Goal: Contribute content

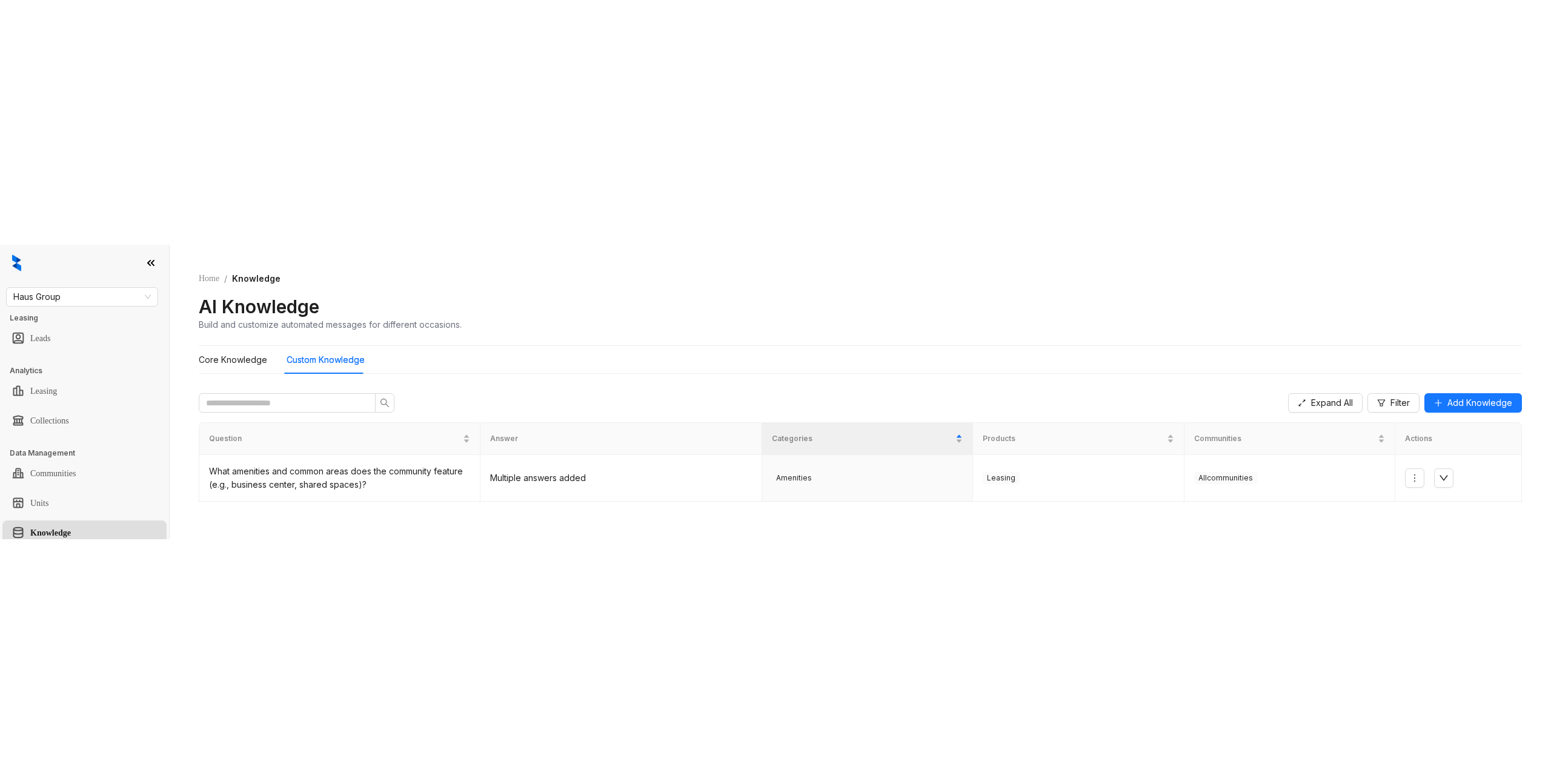
scroll to position [129, 0]
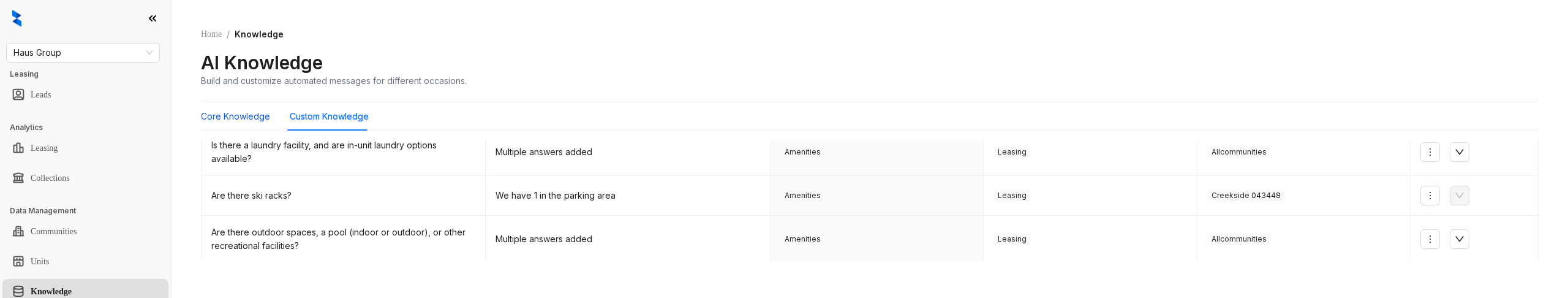
click at [252, 113] on Knowledge "Core Knowledge" at bounding box center [235, 116] width 69 height 13
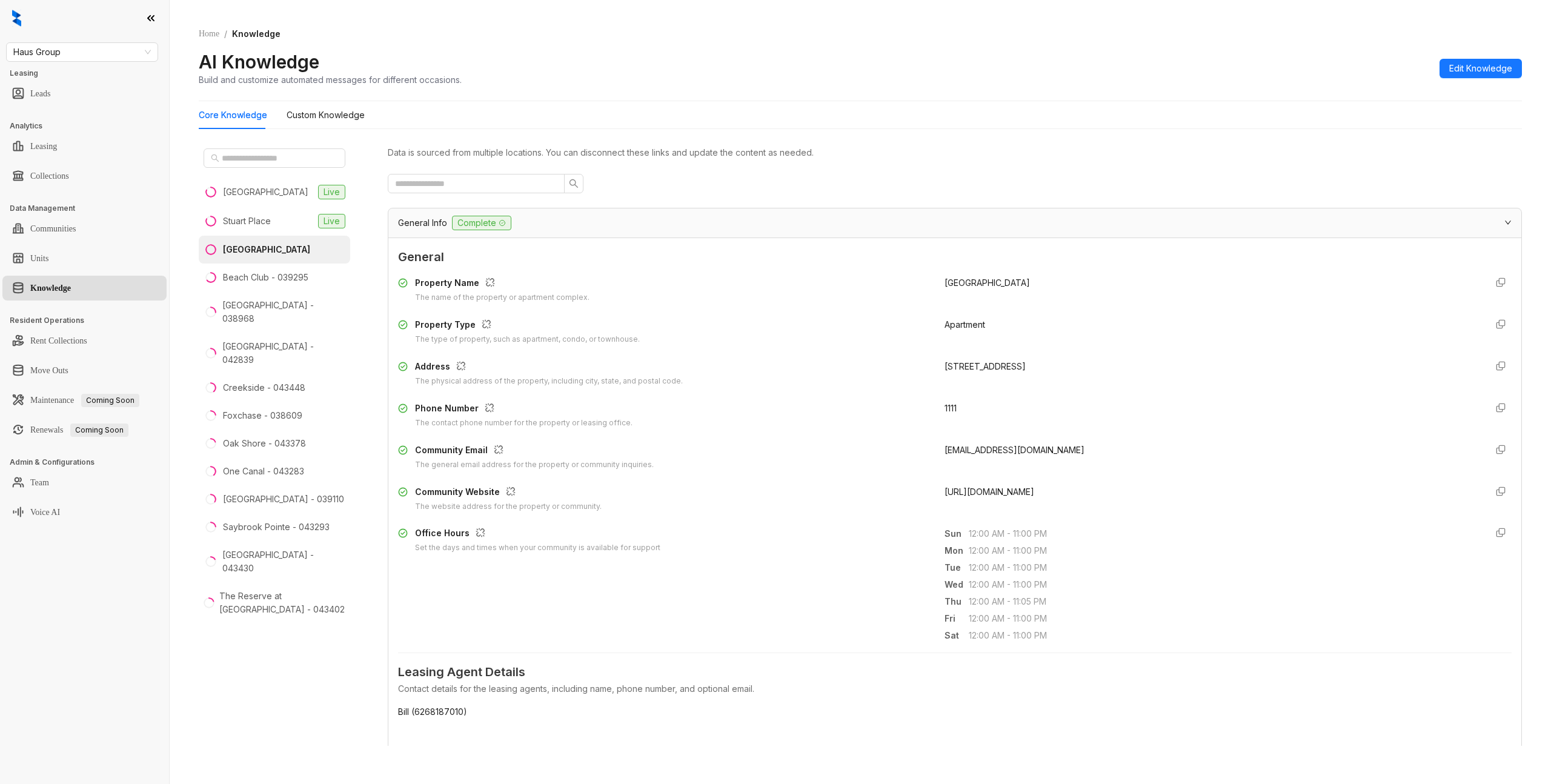
click at [516, 218] on div "General Info Complete" at bounding box center [948, 223] width 1099 height 14
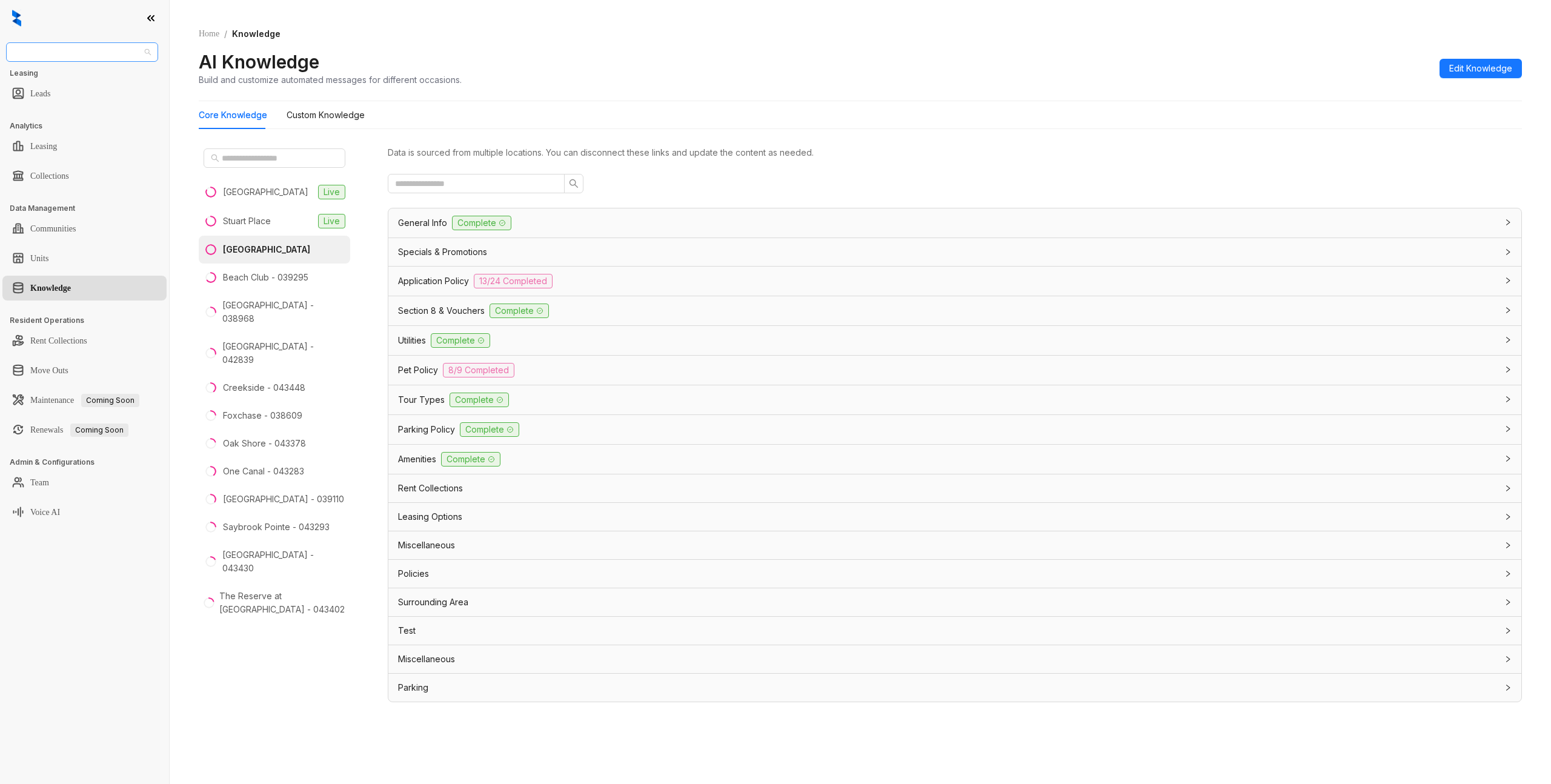
click at [53, 51] on span "Haus Group" at bounding box center [82, 51] width 138 height 18
click at [45, 164] on div "AMG" at bounding box center [83, 173] width 147 height 20
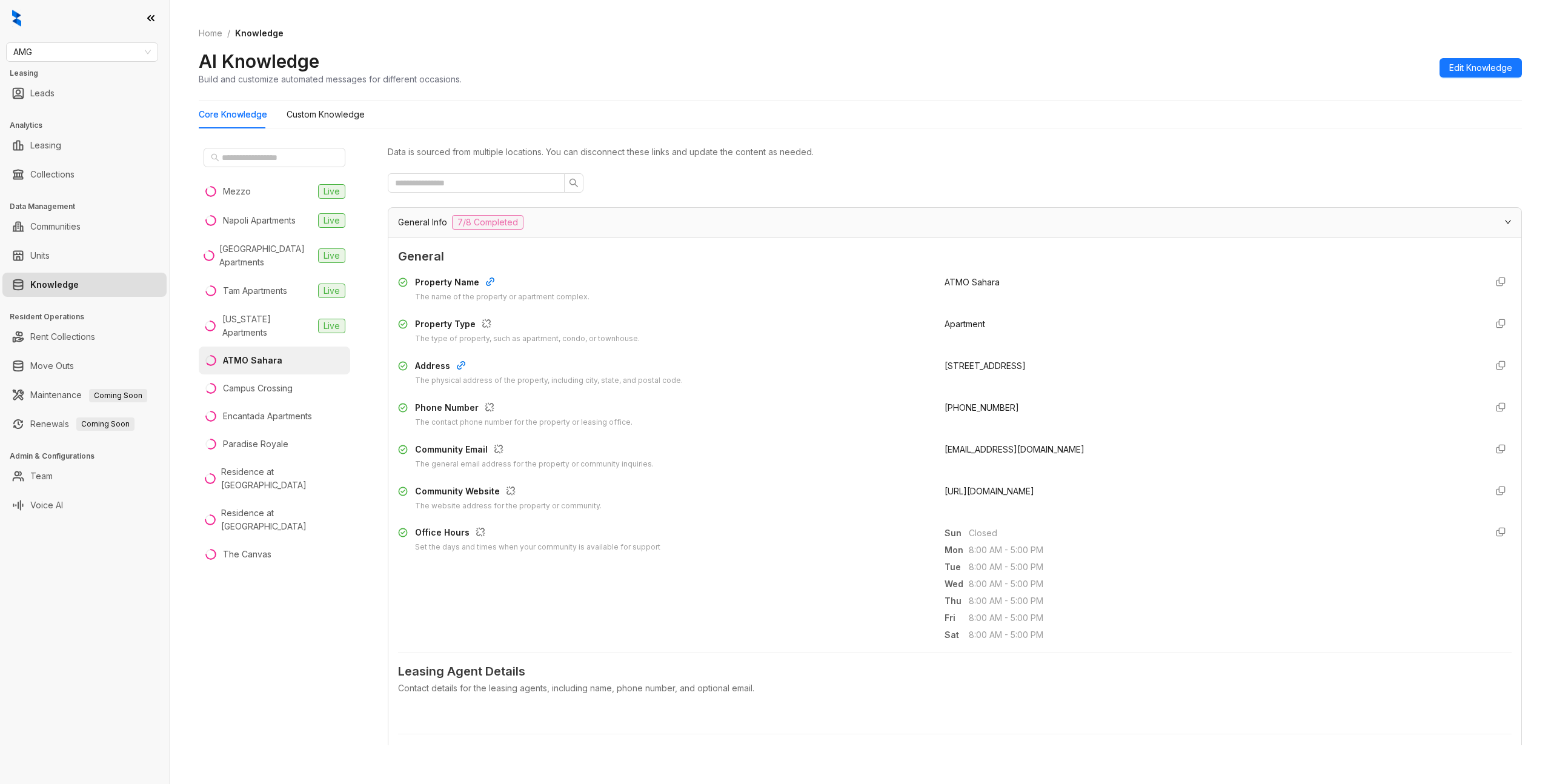
click at [421, 225] on span "General Info" at bounding box center [422, 222] width 49 height 13
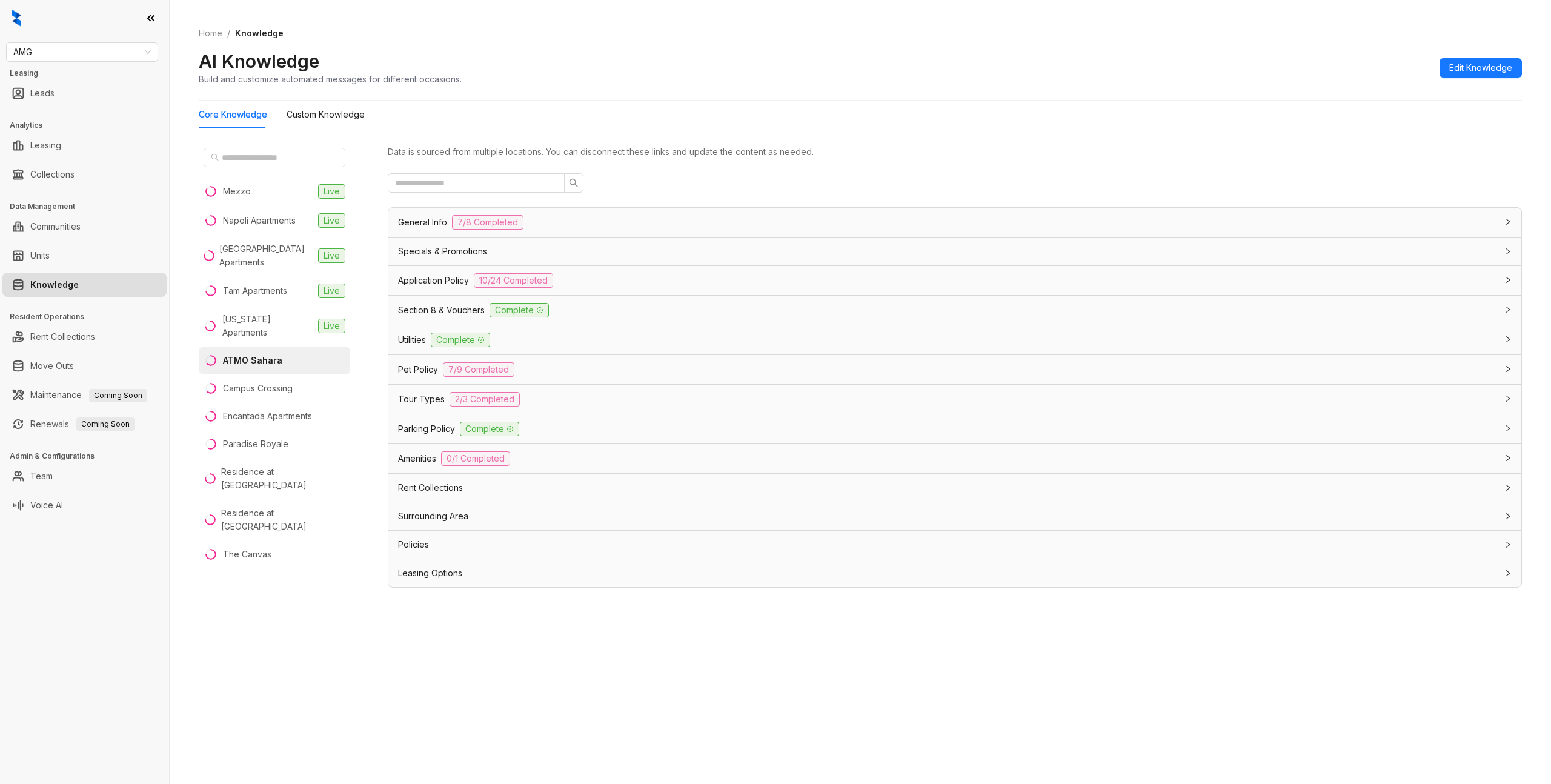
drag, startPoint x: 945, startPoint y: 57, endPoint x: 997, endPoint y: 3, distance: 75.0
click at [950, 51] on div "AI Knowledge Build and customize automated messages for different occasions. Ed…" at bounding box center [860, 67] width 1323 height 35
click at [301, 115] on Knowledge "Custom Knowledge" at bounding box center [326, 114] width 78 height 13
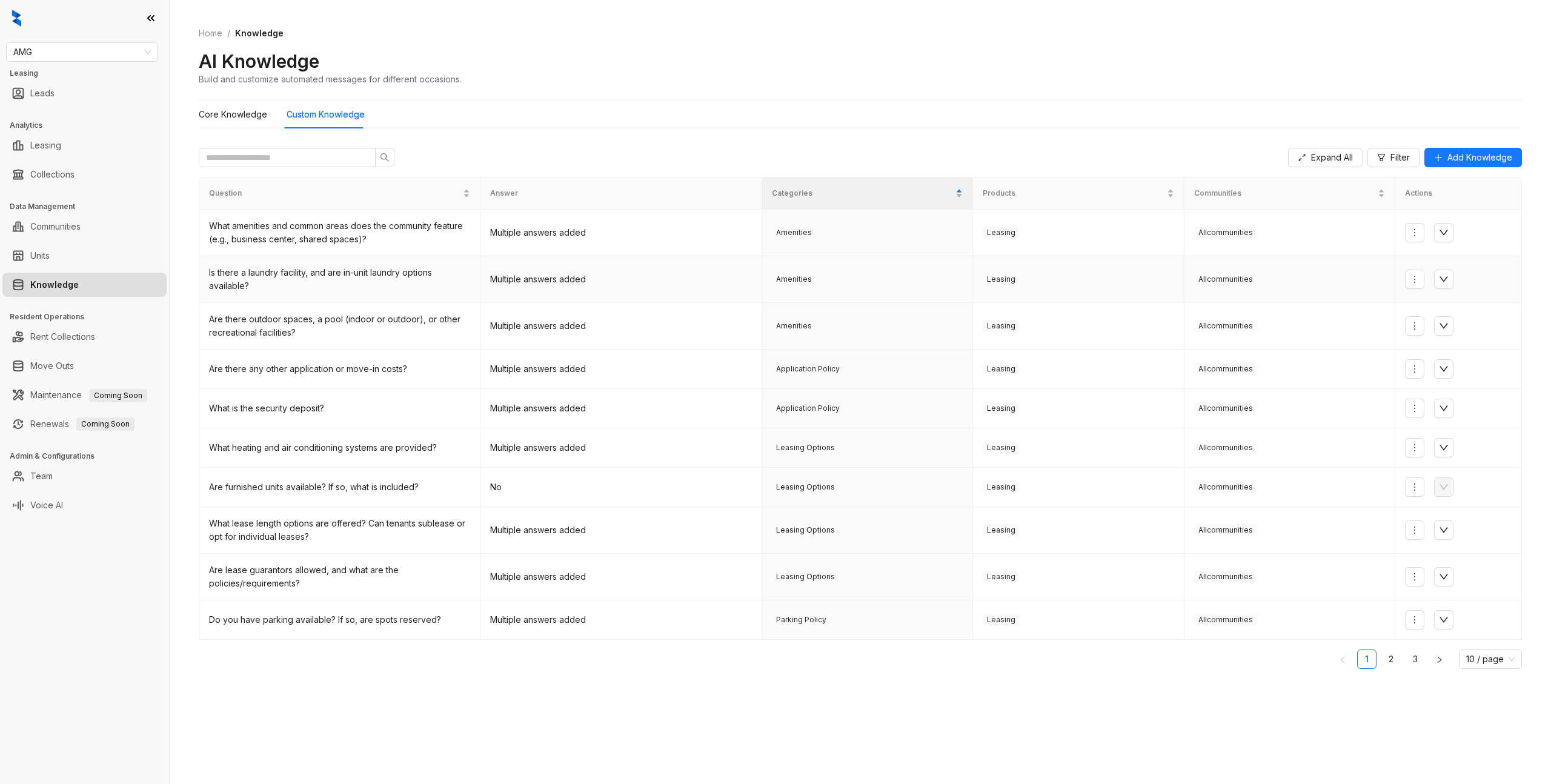
click at [776, 257] on td "Amenities" at bounding box center [868, 279] width 211 height 47
click at [218, 125] on div "Core Knowledge" at bounding box center [232, 114] width 68 height 27
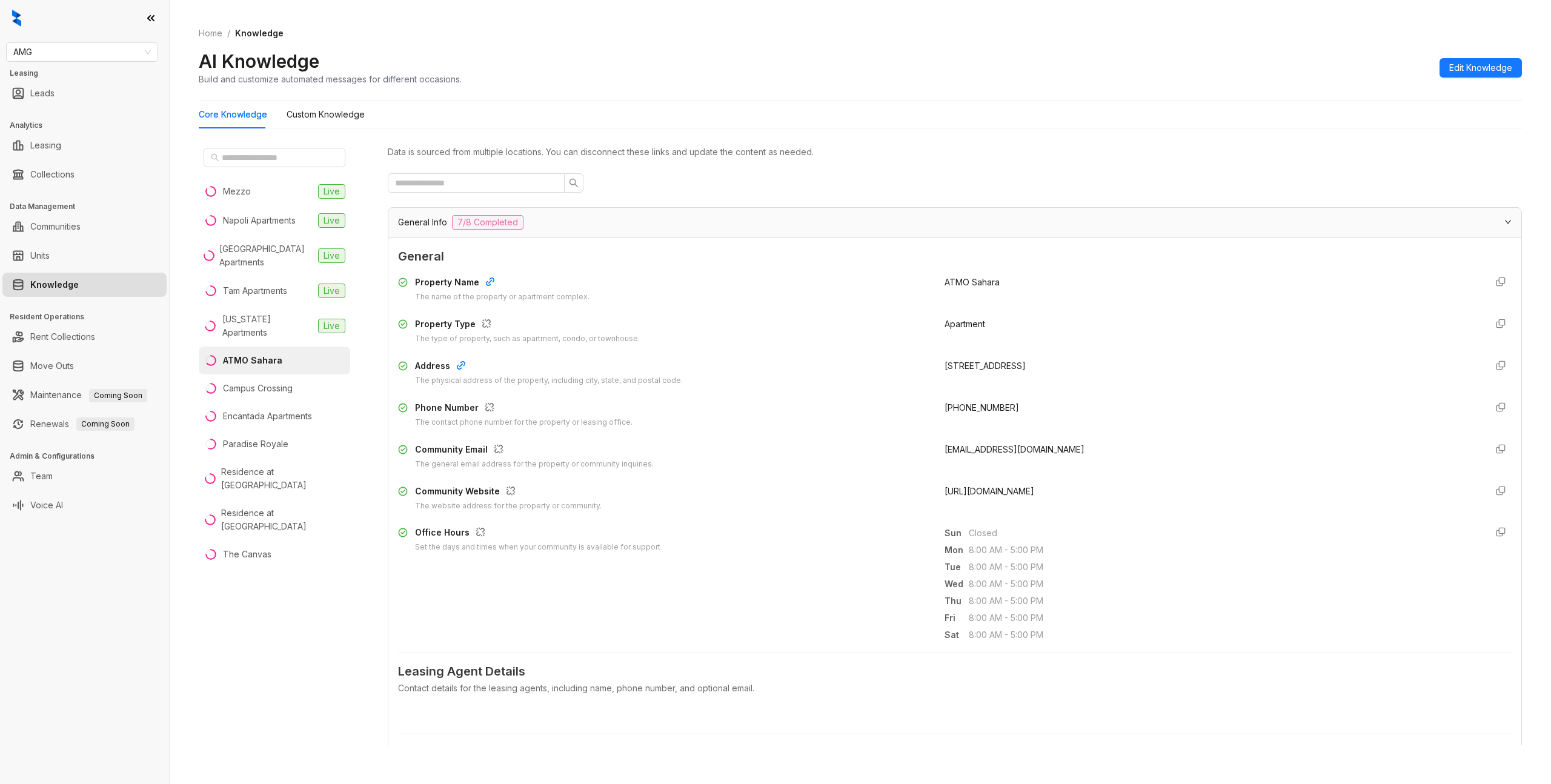
click at [415, 223] on span "General Info" at bounding box center [422, 222] width 49 height 13
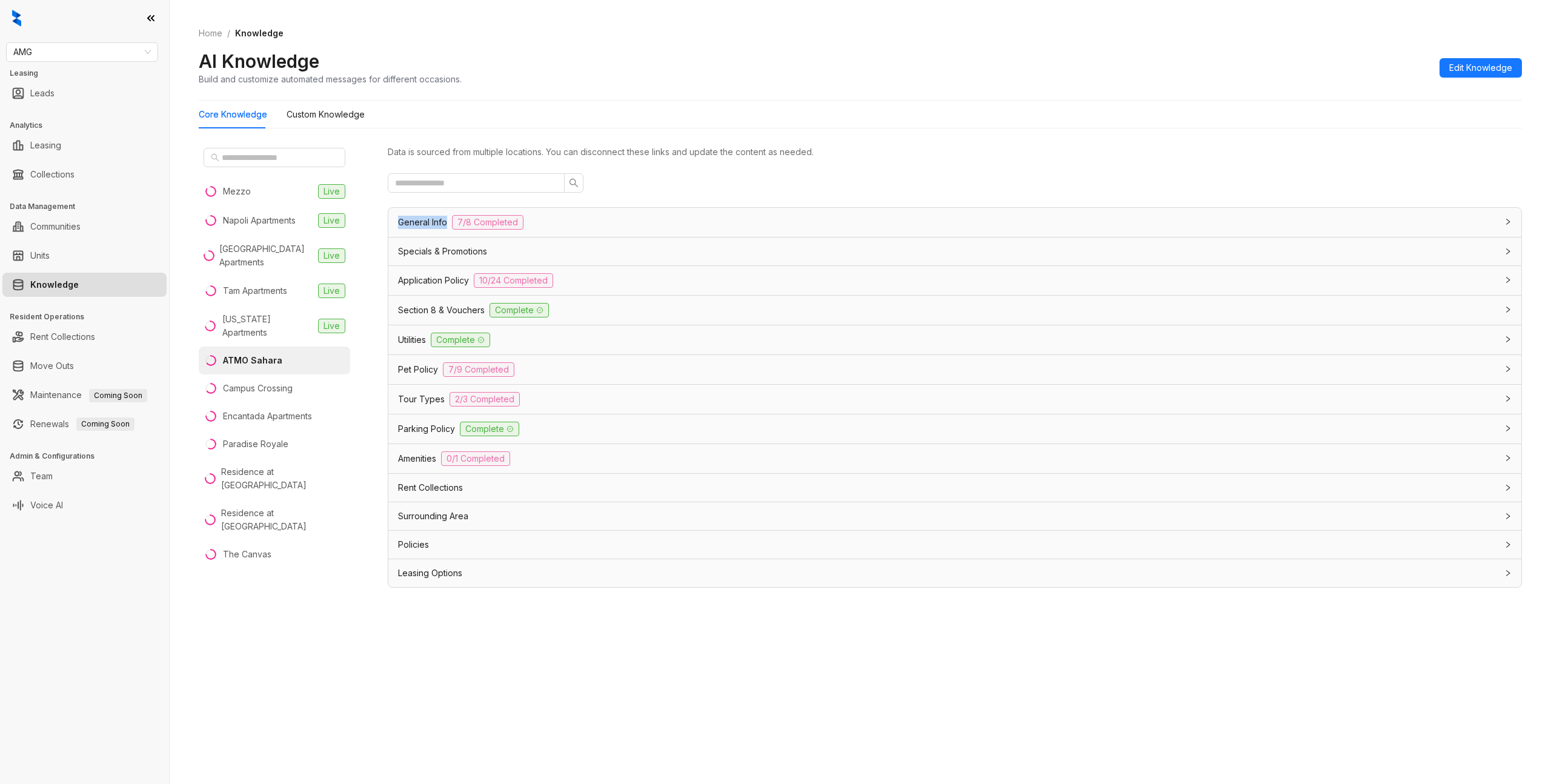
copy span "General Info"
drag, startPoint x: 447, startPoint y: 222, endPoint x: 393, endPoint y: 234, distance: 55.3
click at [395, 223] on div "General Info 7/8 Completed" at bounding box center [955, 222] width 1133 height 29
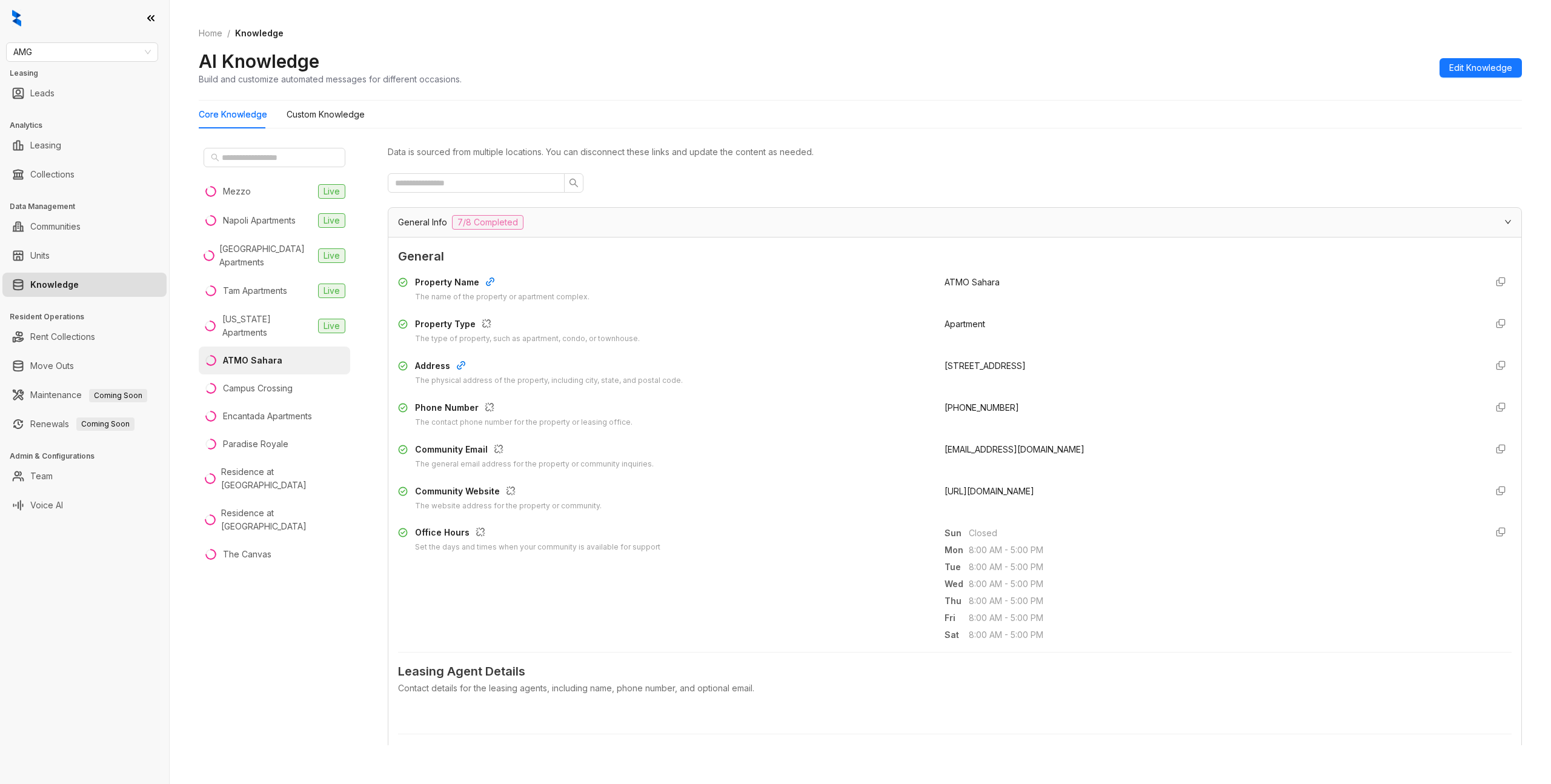
drag, startPoint x: 565, startPoint y: 228, endPoint x: 537, endPoint y: 259, distance: 41.8
click at [565, 228] on div "General Info 7/8 Completed" at bounding box center [948, 222] width 1099 height 14
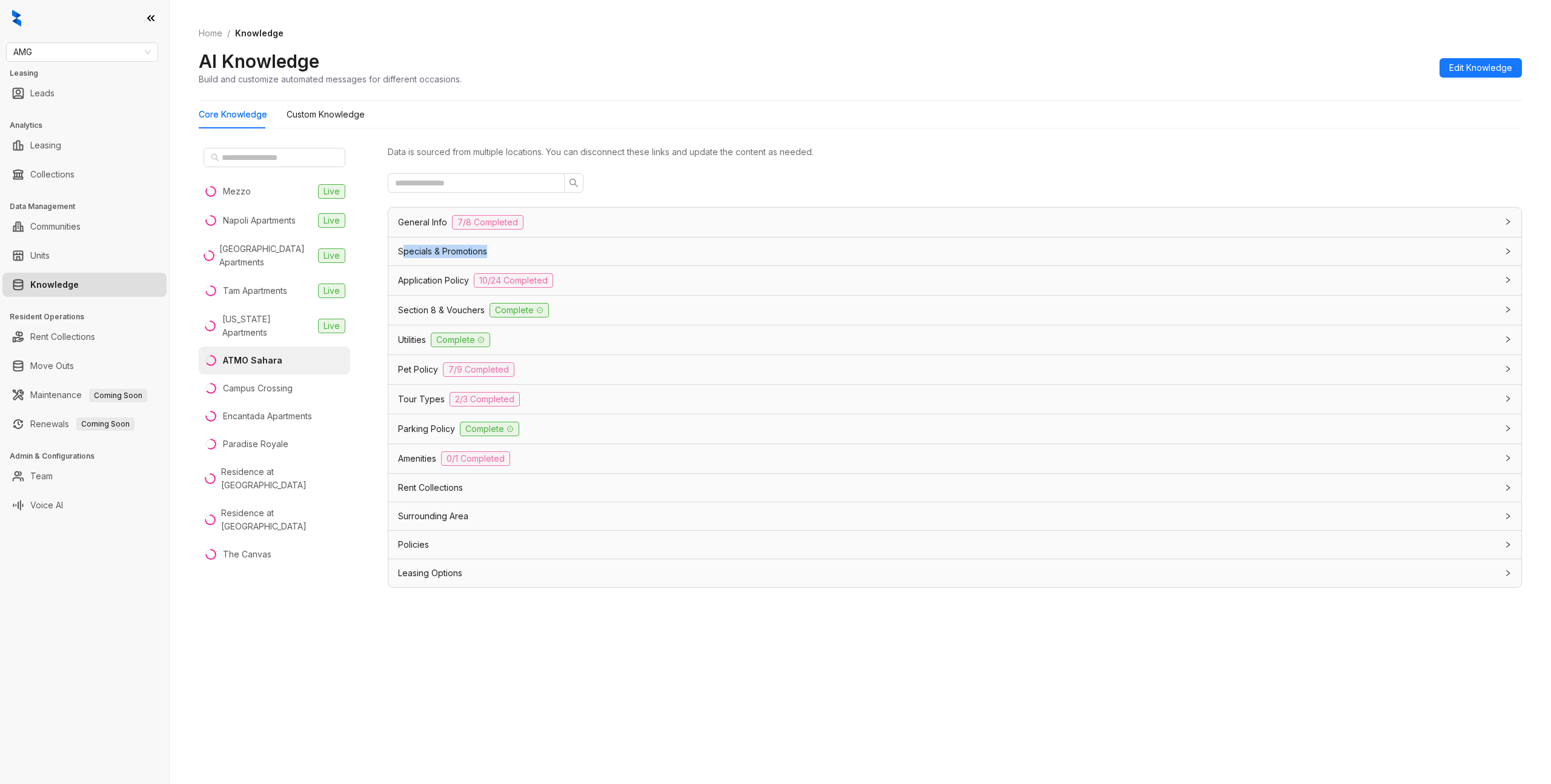
copy span "pecials & Promotions"
copy span "Specials & Promotions"
drag, startPoint x: 461, startPoint y: 251, endPoint x: 569, endPoint y: 213, distance: 114.5
click at [402, 248] on div "Specials & Promotions" at bounding box center [948, 251] width 1099 height 13
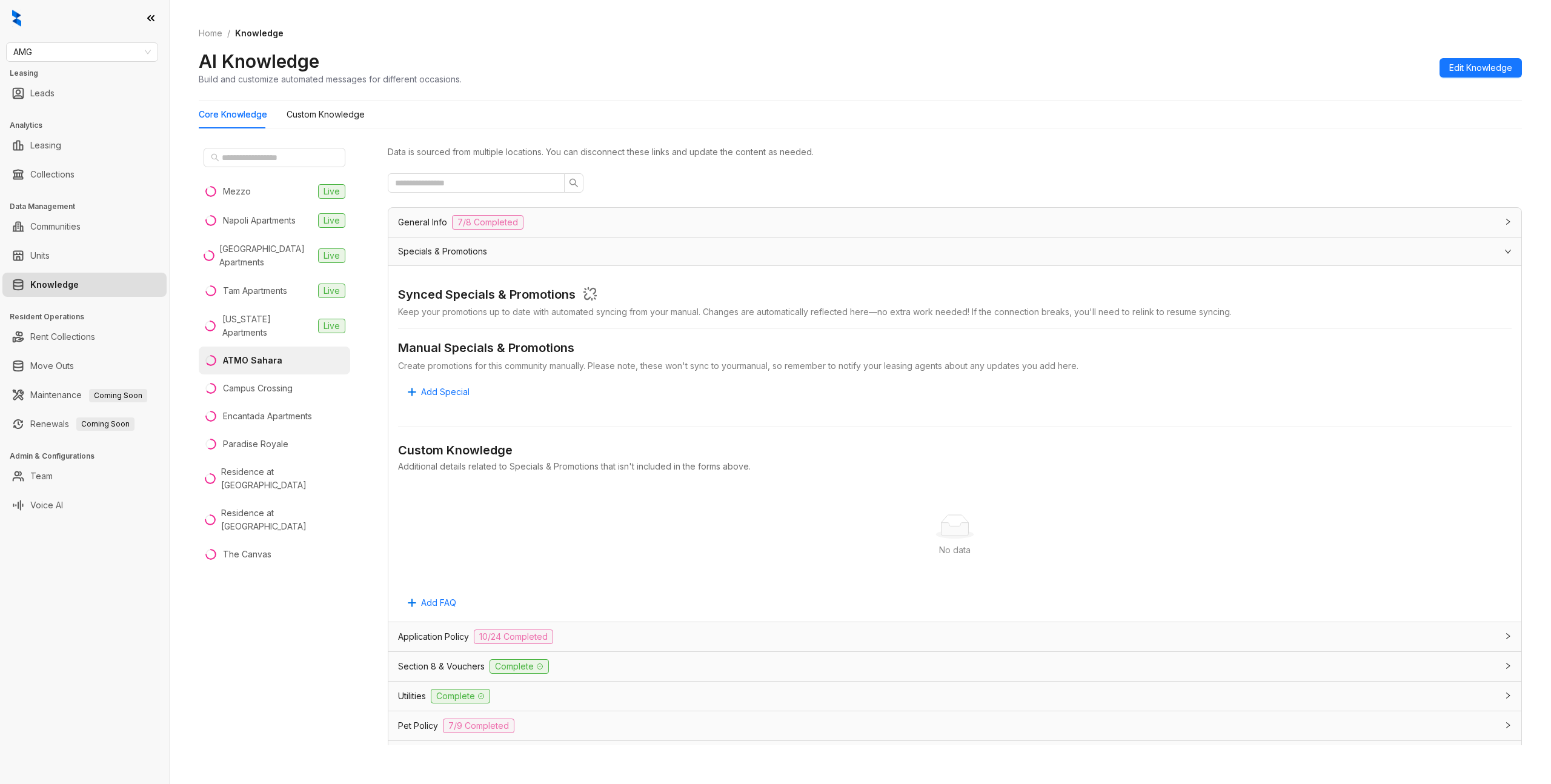
drag, startPoint x: 925, startPoint y: 106, endPoint x: 942, endPoint y: 106, distance: 17.0
click at [925, 106] on div "Core Knowledge Custom Knowledge" at bounding box center [860, 114] width 1323 height 27
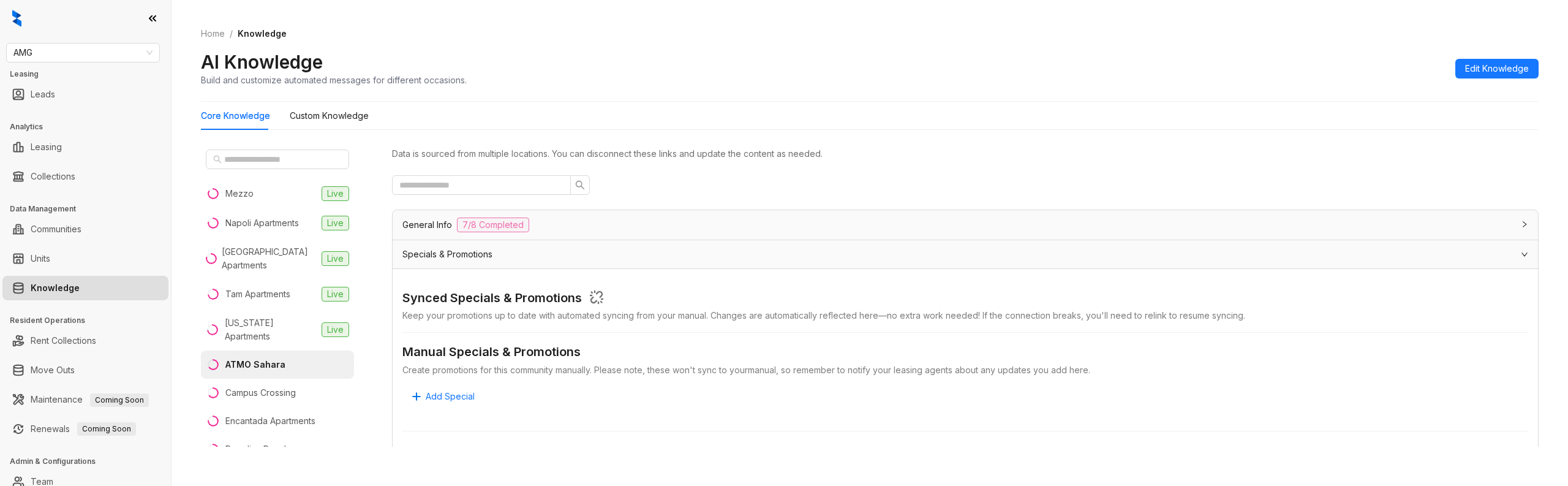
drag, startPoint x: 422, startPoint y: 171, endPoint x: 427, endPoint y: 178, distance: 8.6
click at [422, 171] on div "Data is sourced from multiple locations. You can disconnect these links and upd…" at bounding box center [965, 295] width 1146 height 302
click at [433, 183] on input "text" at bounding box center [476, 185] width 154 height 13
type input "**"
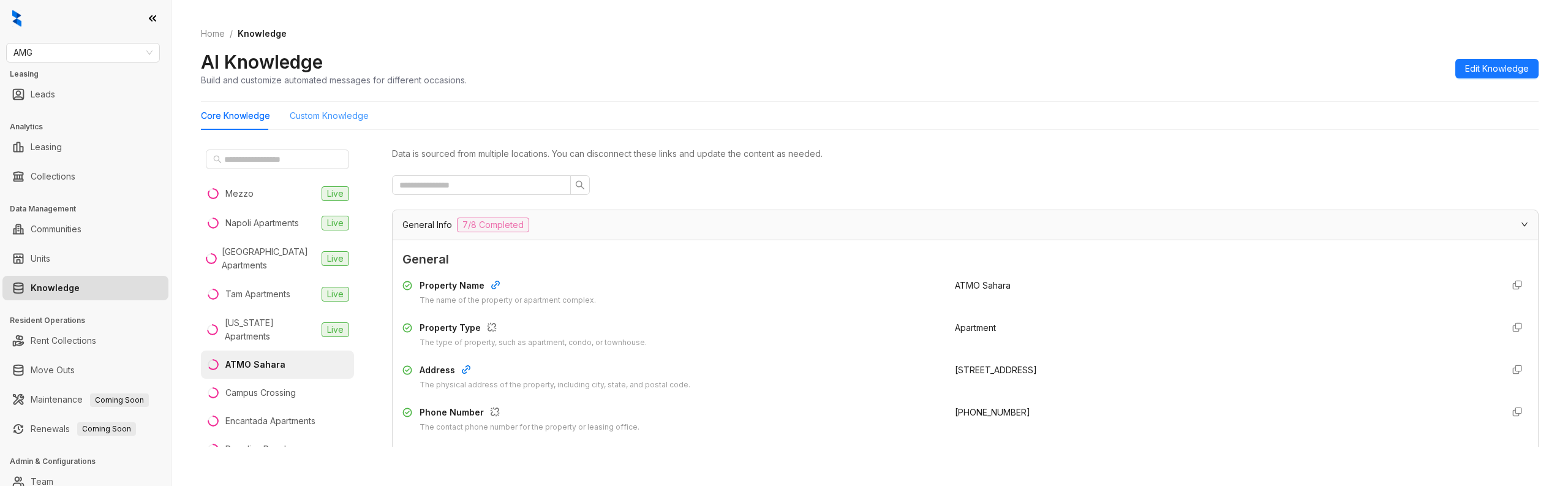
click at [354, 105] on div "Custom Knowledge" at bounding box center [329, 115] width 79 height 28
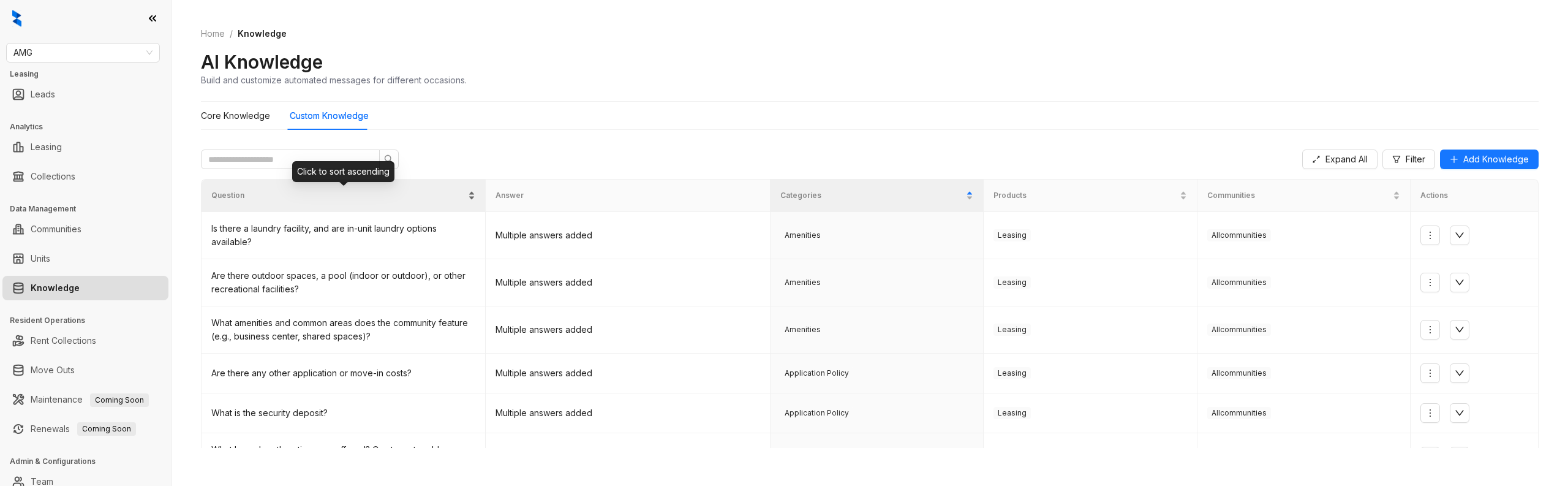
click at [445, 190] on span "Question" at bounding box center [338, 195] width 254 height 12
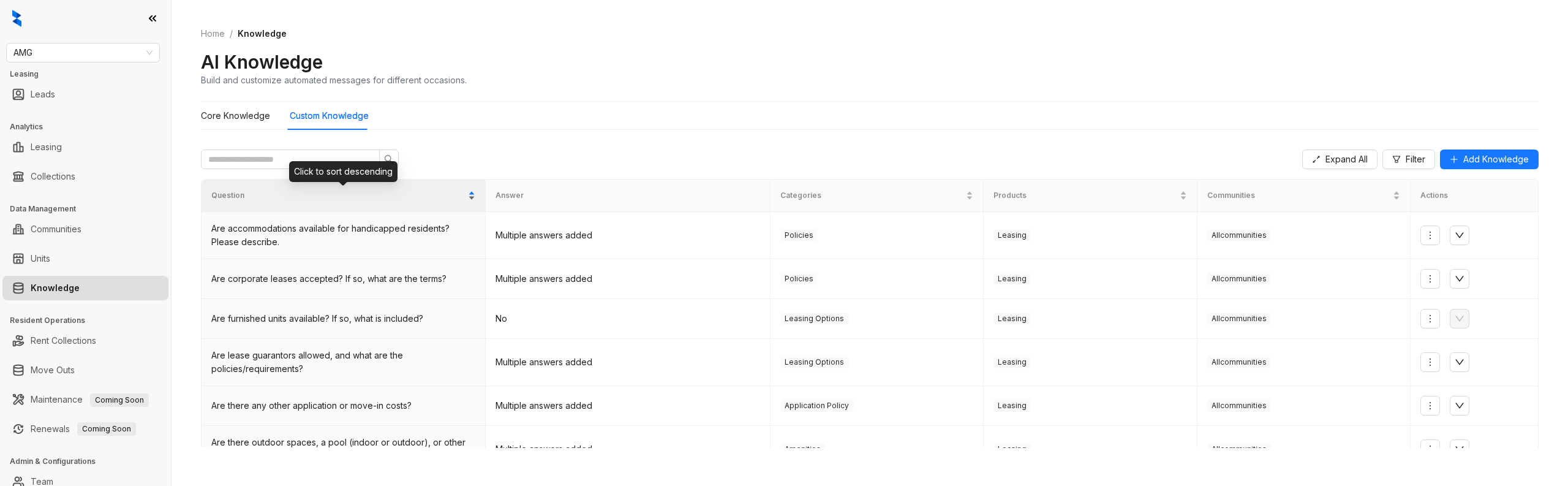
click at [453, 192] on span "Question" at bounding box center [338, 195] width 254 height 12
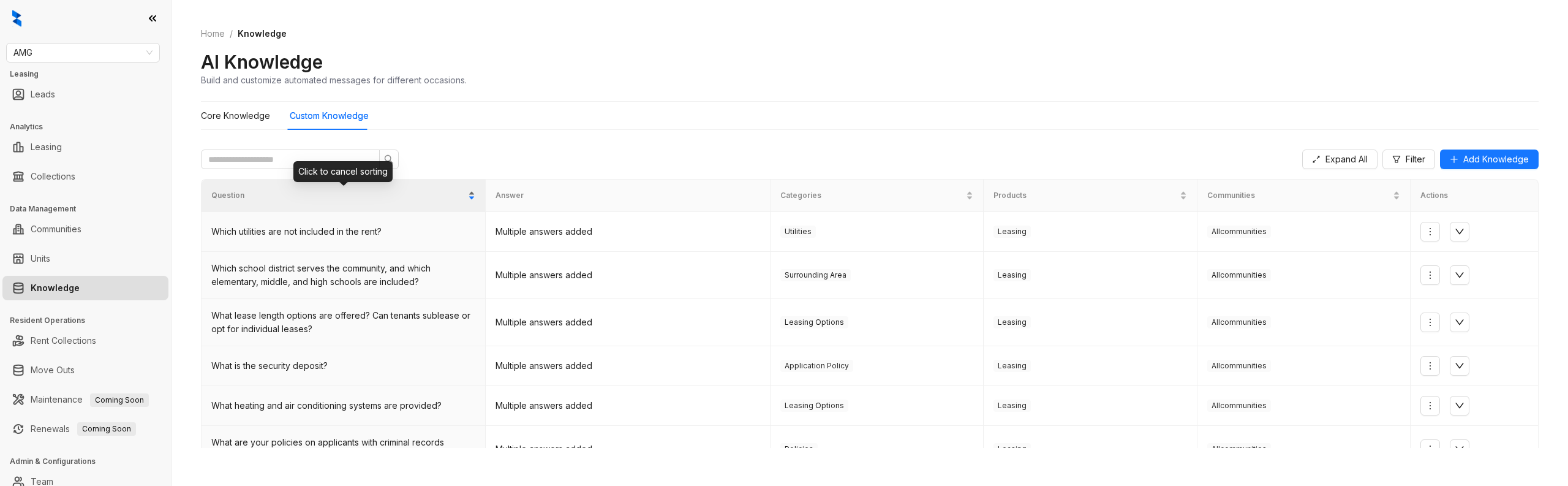
click at [453, 192] on span "Question" at bounding box center [338, 195] width 254 height 12
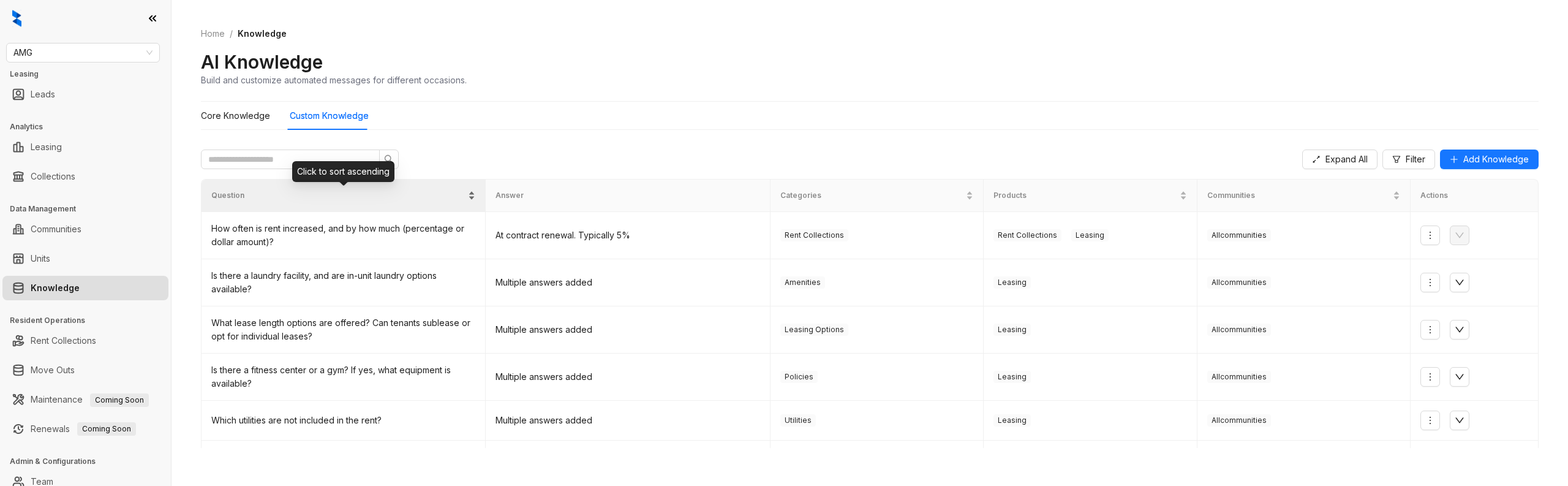
click at [453, 192] on span "Question" at bounding box center [338, 195] width 254 height 12
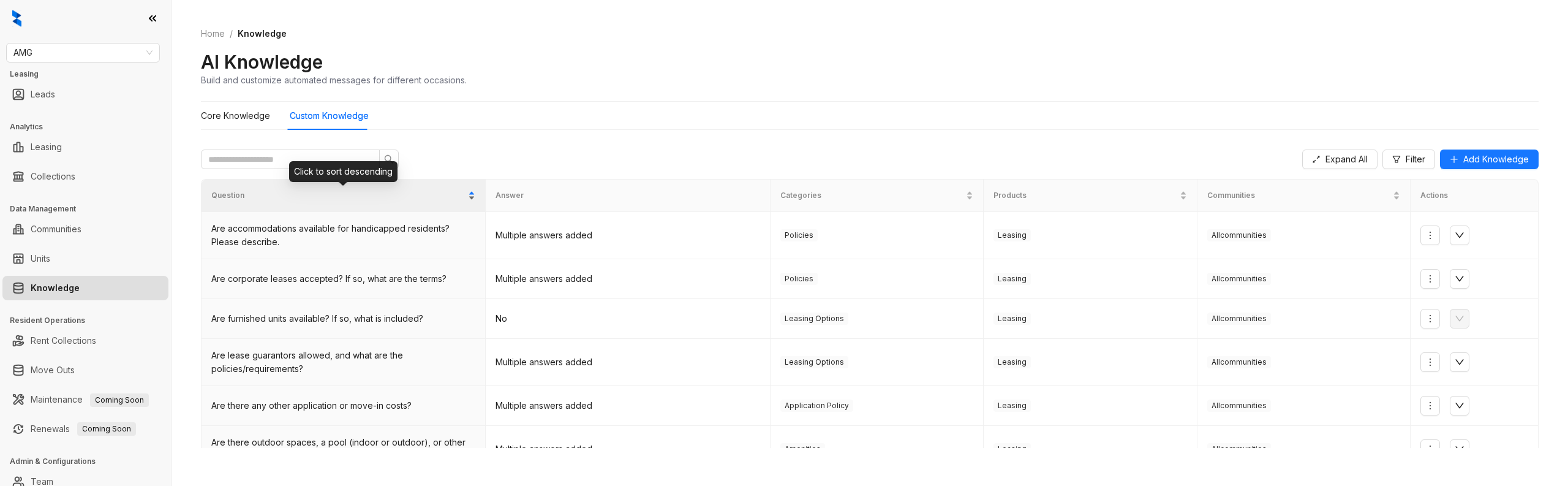
click at [472, 194] on div "Question" at bounding box center [344, 195] width 264 height 13
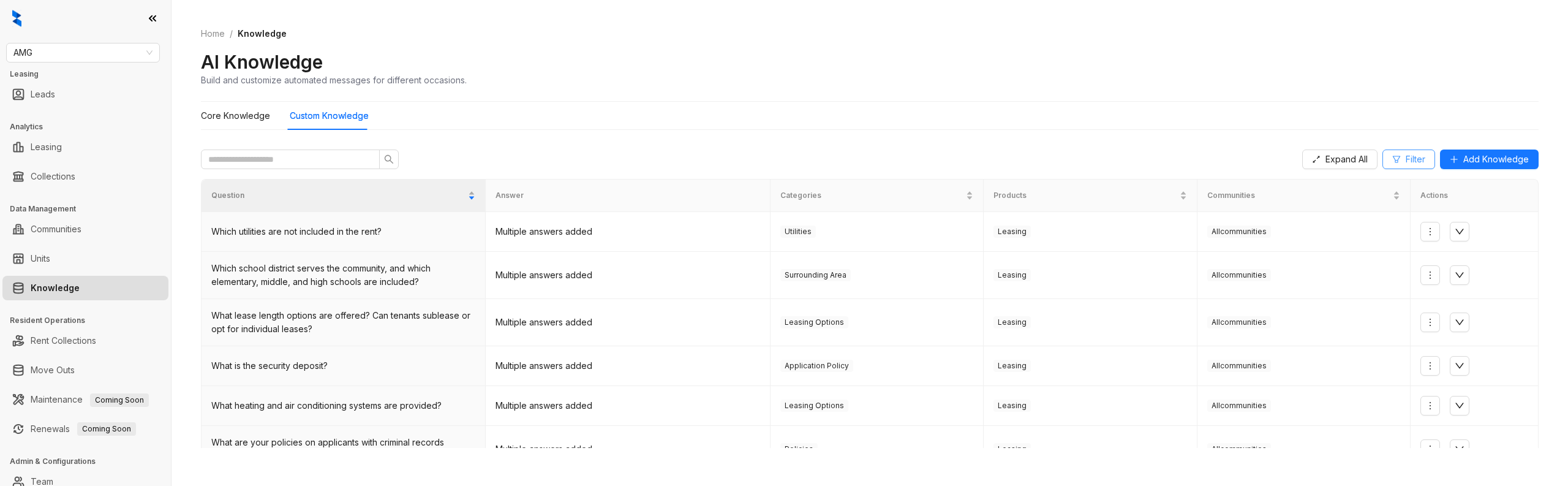
click at [1416, 160] on span "Filter" at bounding box center [1416, 159] width 20 height 13
click at [1355, 211] on div at bounding box center [1346, 212] width 135 height 17
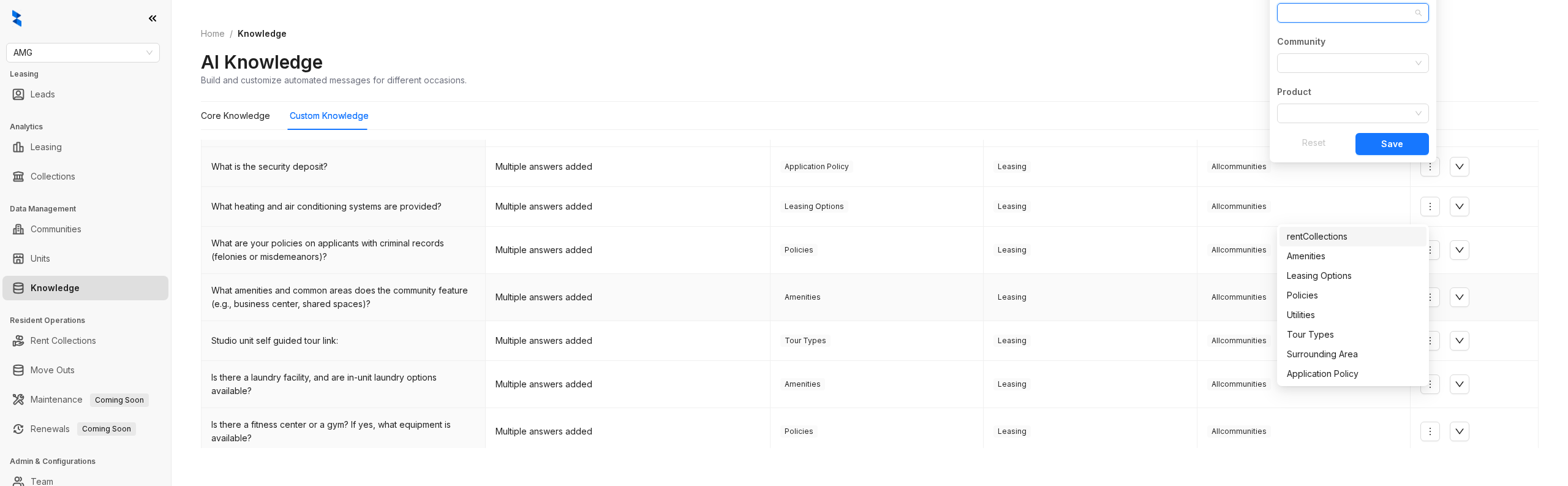
scroll to position [246, 0]
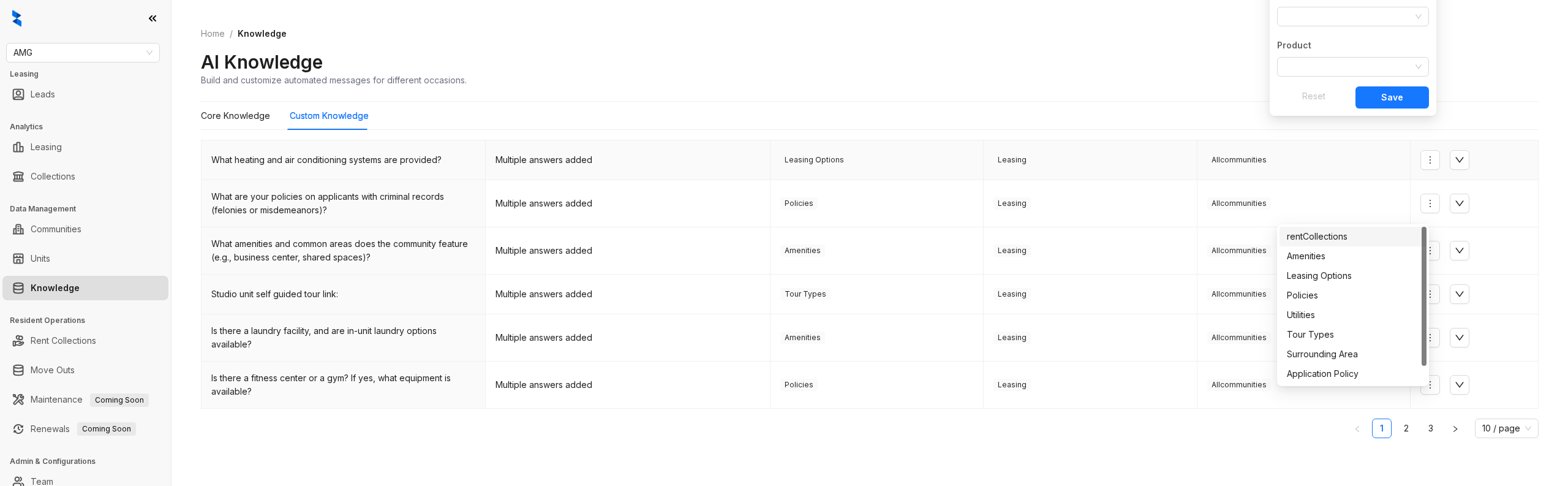
click at [1498, 171] on td at bounding box center [1475, 160] width 128 height 39
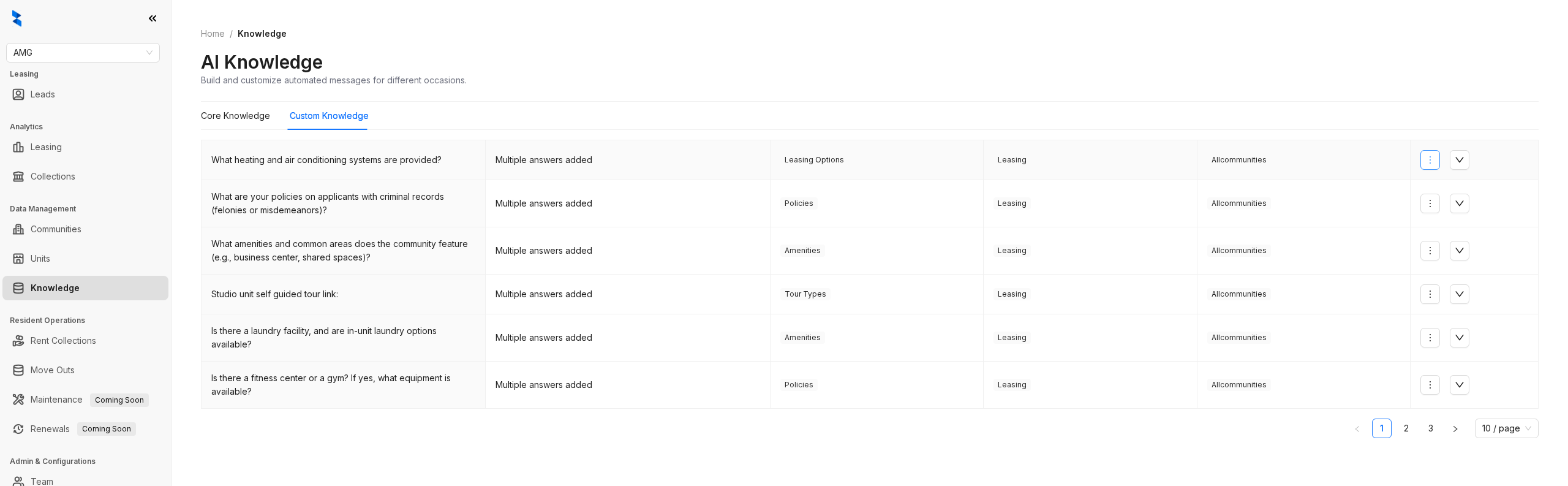
click at [1424, 152] on button "button" at bounding box center [1431, 160] width 20 height 20
click at [1438, 204] on span "Edit Knowledge" at bounding box center [1469, 204] width 80 height 13
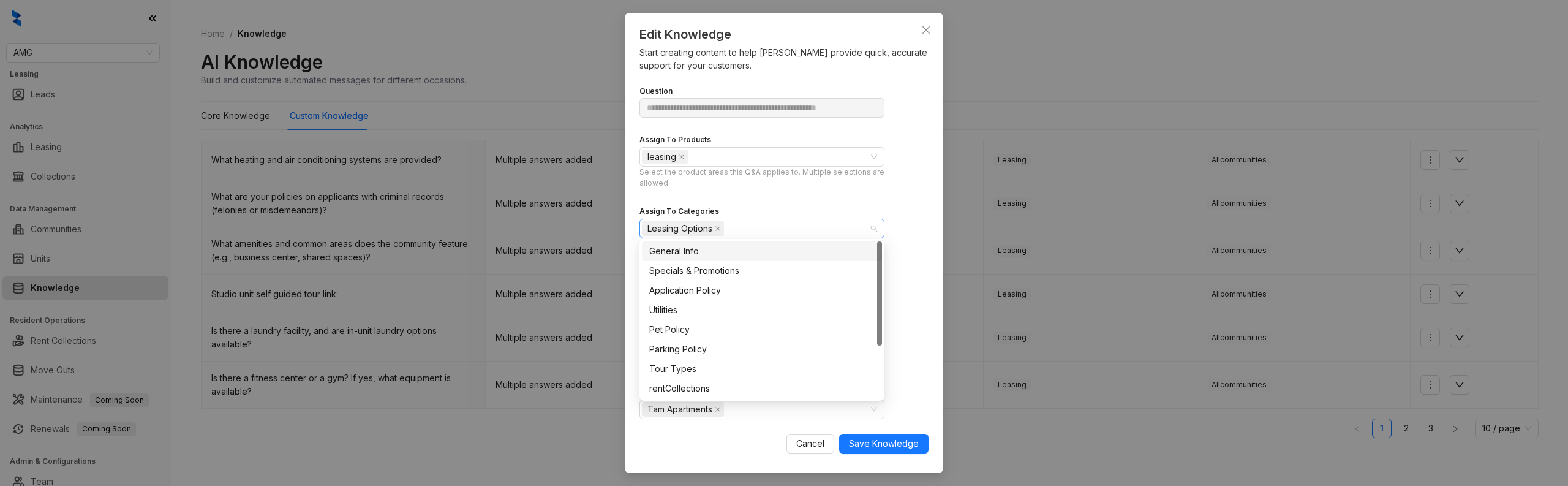
click at [777, 230] on div "Leasing Options" at bounding box center [755, 228] width 227 height 17
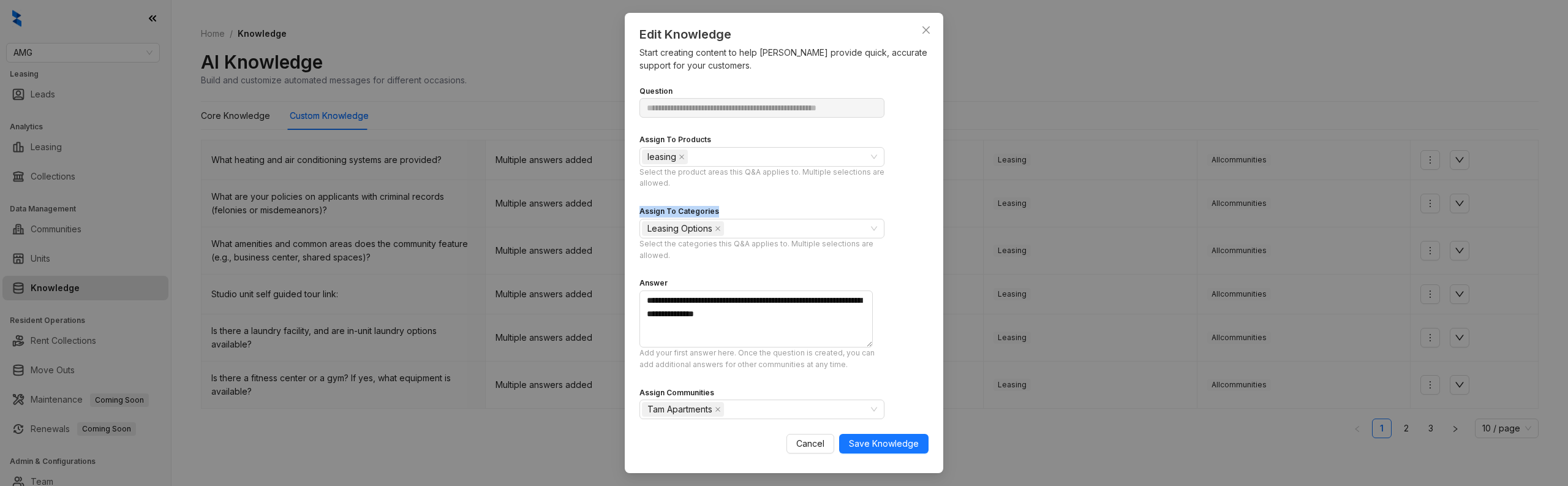
copy div "Assign To Categories"
drag, startPoint x: 710, startPoint y: 213, endPoint x: 640, endPoint y: 206, distance: 70.3
click at [640, 207] on div "Assign To Categories" at bounding box center [762, 211] width 245 height 14
drag, startPoint x: 423, startPoint y: 427, endPoint x: 397, endPoint y: 359, distance: 72.8
click at [423, 425] on div "**********" at bounding box center [784, 243] width 1568 height 486
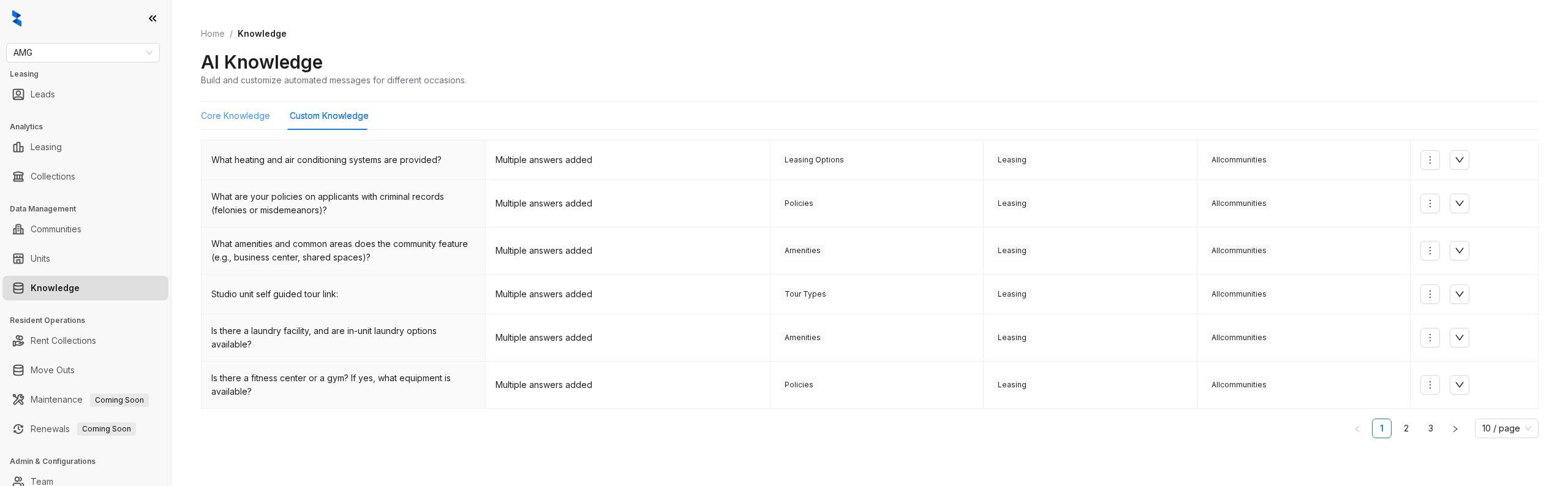
drag, startPoint x: 264, startPoint y: 135, endPoint x: 238, endPoint y: 111, distance: 35.4
click at [263, 135] on div "Core Knowledge Custom Knowledge Expand All Filter Add Knowledge Question Answer…" at bounding box center [869, 274] width 1337 height 346
click at [238, 111] on Knowledge "Core Knowledge" at bounding box center [235, 116] width 69 height 13
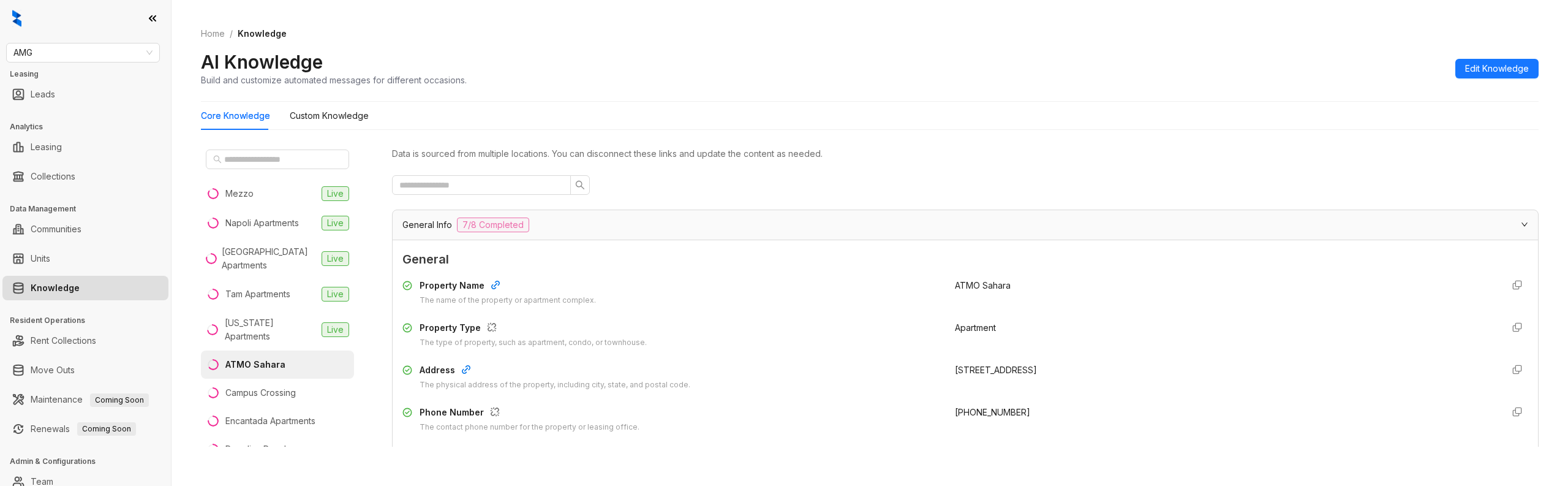
click at [414, 230] on span "General Info" at bounding box center [427, 224] width 49 height 13
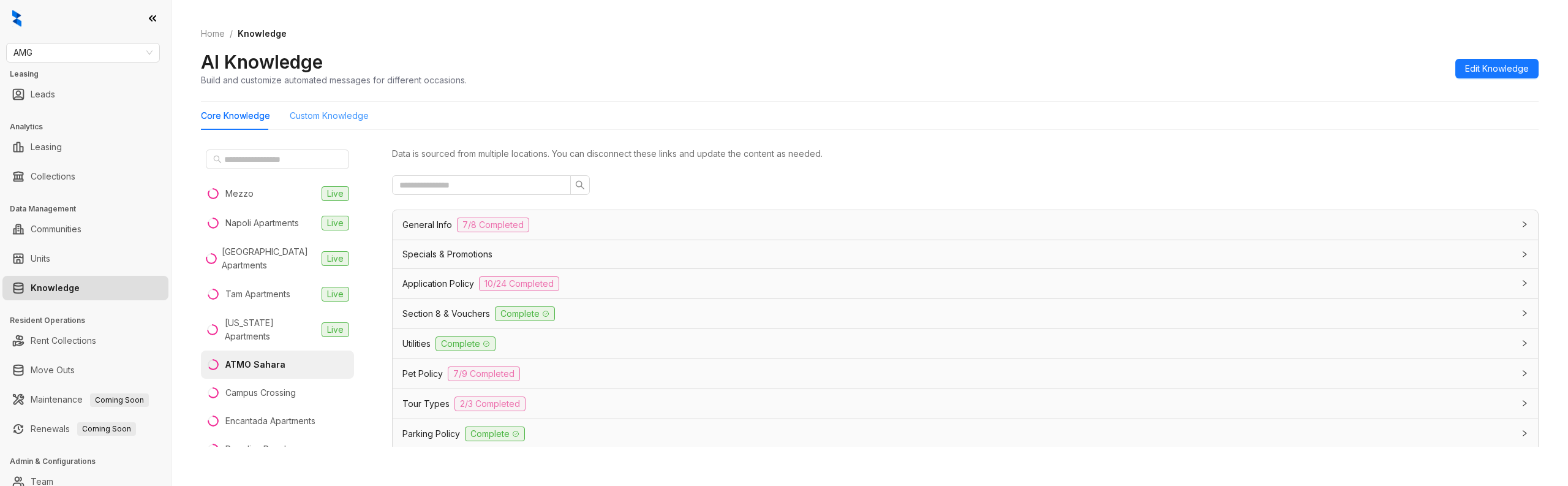
drag, startPoint x: 329, startPoint y: 130, endPoint x: 330, endPoint y: 121, distance: 9.1
click at [329, 130] on div "Core Knowledge Custom Knowledge Mezzo Live Napoli Apartments [GEOGRAPHIC_DATA] …" at bounding box center [869, 279] width 1337 height 355
click at [330, 119] on Knowledge "Custom Knowledge" at bounding box center [329, 116] width 79 height 13
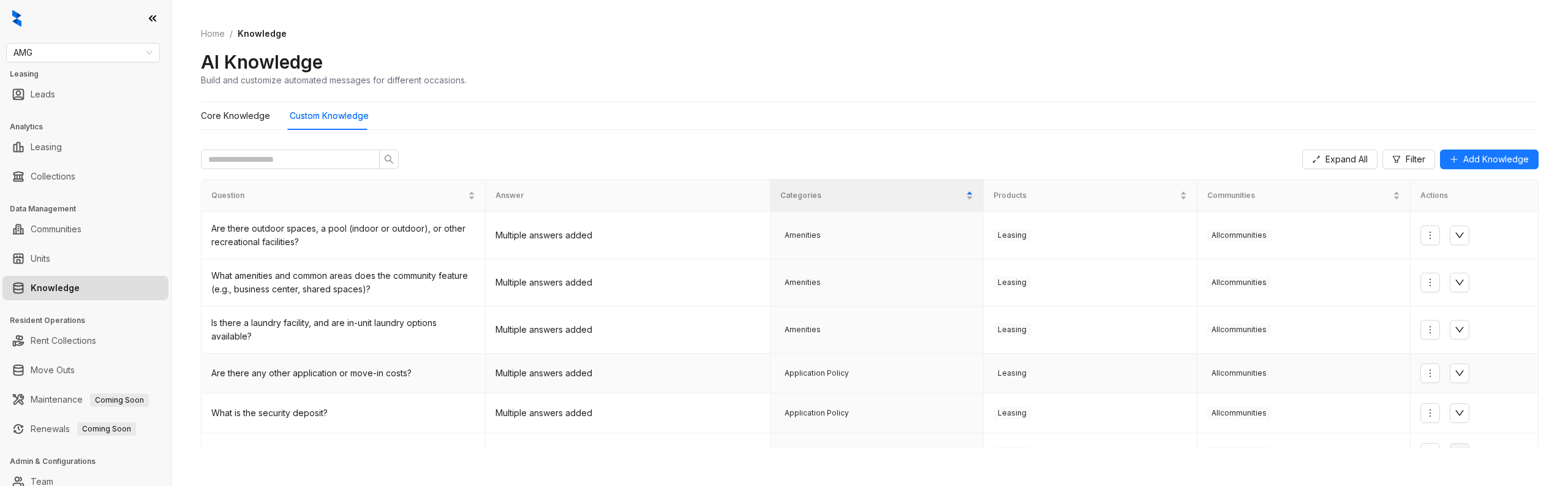
click at [804, 376] on span "Application Policy" at bounding box center [816, 373] width 73 height 13
